Goal: Information Seeking & Learning: Check status

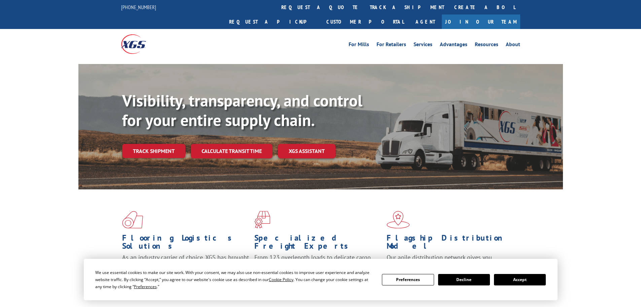
click at [530, 274] on button "Accept" at bounding box center [520, 279] width 52 height 11
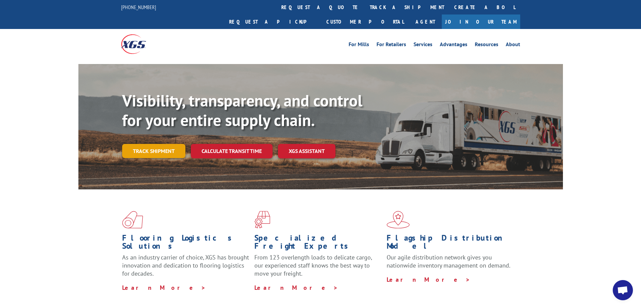
click at [163, 144] on link "Track shipment" at bounding box center [153, 151] width 63 height 14
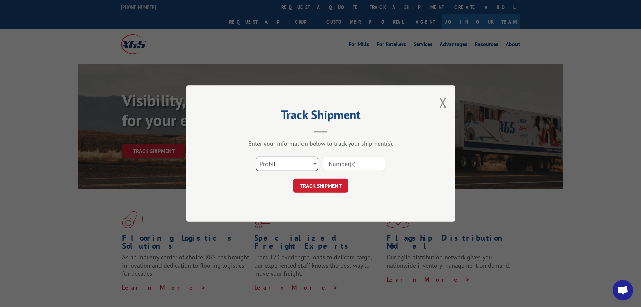
click at [302, 169] on select "Select category... Probill BOL PO" at bounding box center [287, 164] width 62 height 14
select select "bol"
click at [256, 157] on select "Select category... Probill BOL PO" at bounding box center [287, 164] width 62 height 14
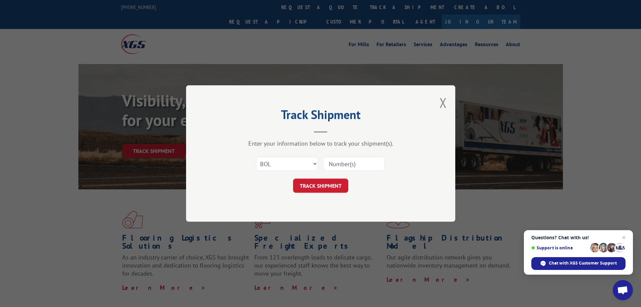
click at [340, 163] on input at bounding box center [354, 164] width 62 height 14
paste input "5225832"
type input "5225832"
click at [327, 180] on button "TRACK SHIPMENT" at bounding box center [320, 185] width 55 height 14
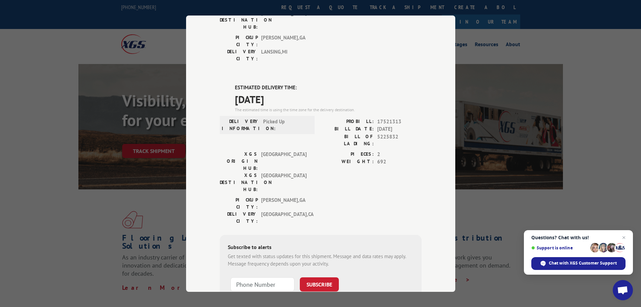
scroll to position [137, 0]
